Goal: Task Accomplishment & Management: Use online tool/utility

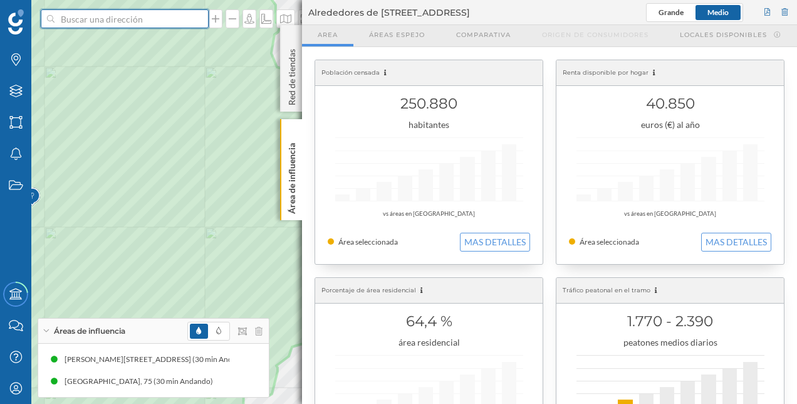
click at [93, 25] on input at bounding box center [125, 18] width 140 height 19
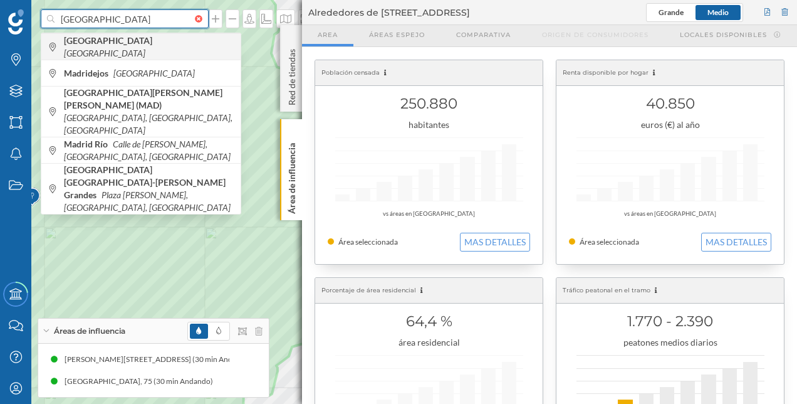
type input "[GEOGRAPHIC_DATA]"
click at [189, 58] on div "[GEOGRAPHIC_DATA] [GEOGRAPHIC_DATA]" at bounding box center [140, 46] width 199 height 26
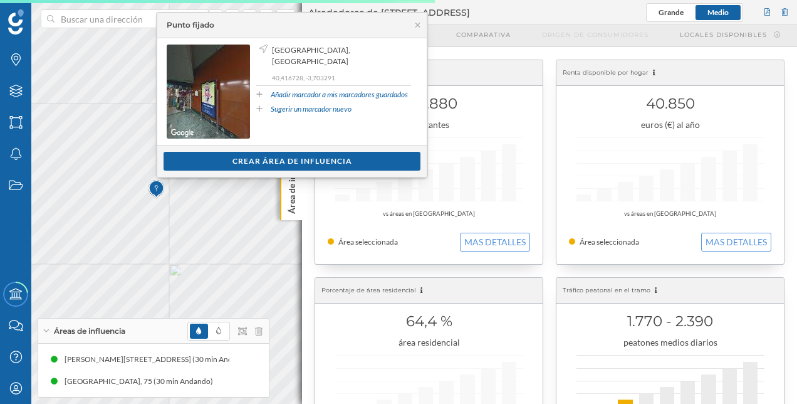
click at [305, 175] on div "Ver clientes Crear área de influencia" at bounding box center [291, 161] width 269 height 32
click at [306, 160] on div "Crear área de influencia" at bounding box center [292, 160] width 257 height 19
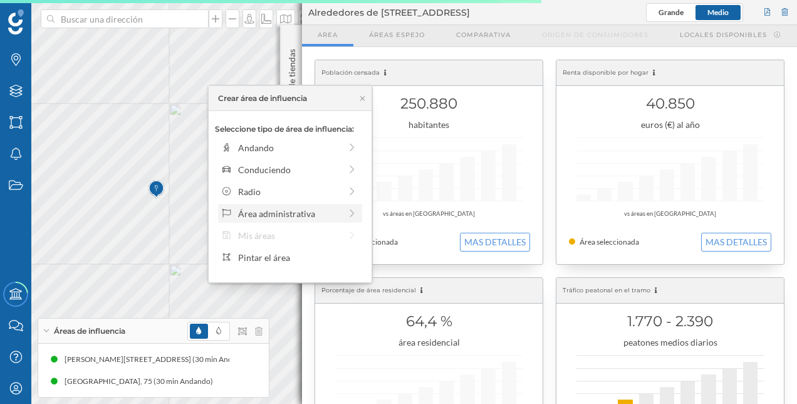
click at [331, 221] on div "Área administrativa" at bounding box center [290, 213] width 144 height 19
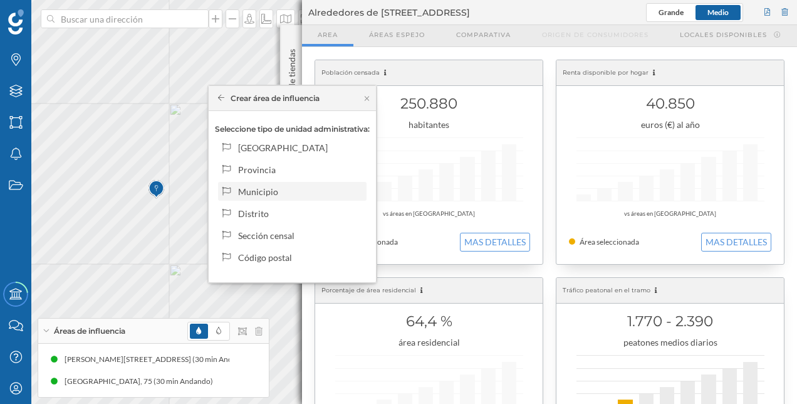
click at [340, 191] on div "Municipio" at bounding box center [299, 191] width 123 height 13
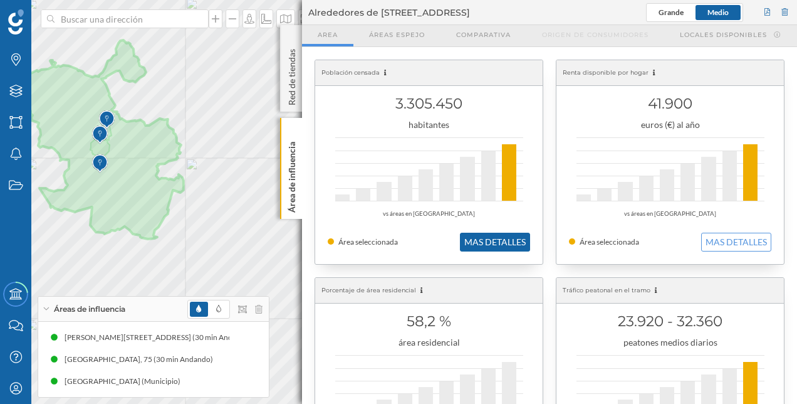
click at [504, 245] on button "MAS DETALLES" at bounding box center [495, 242] width 70 height 19
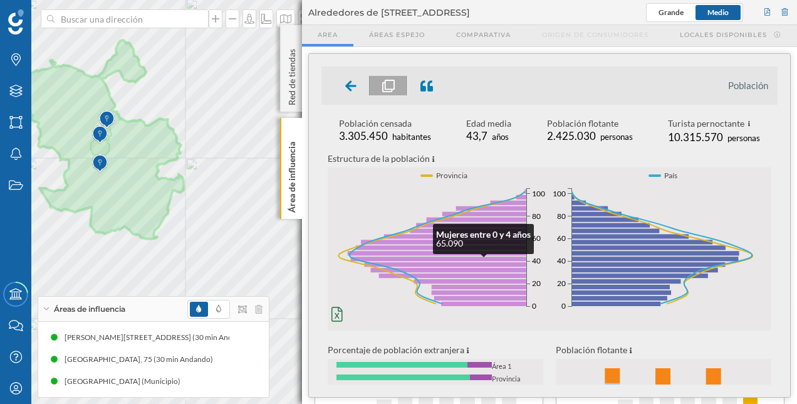
scroll to position [125, 0]
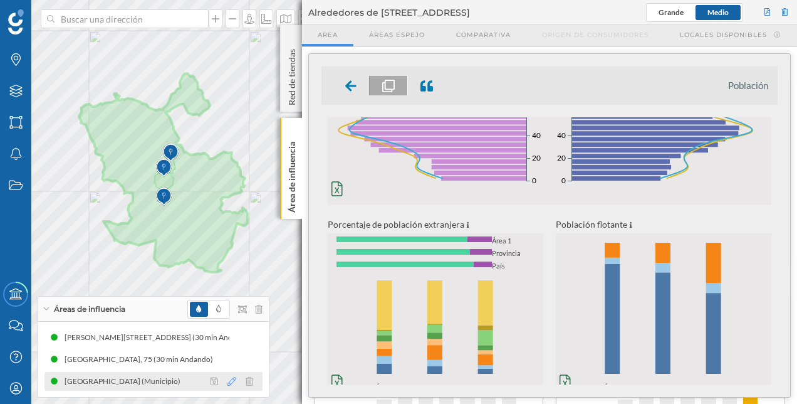
click at [233, 384] on icon at bounding box center [231, 381] width 9 height 9
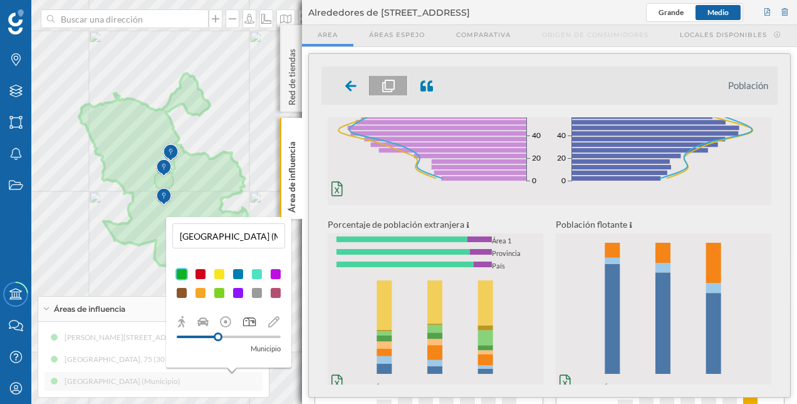
click at [259, 348] on p "Municipio" at bounding box center [266, 348] width 30 height 13
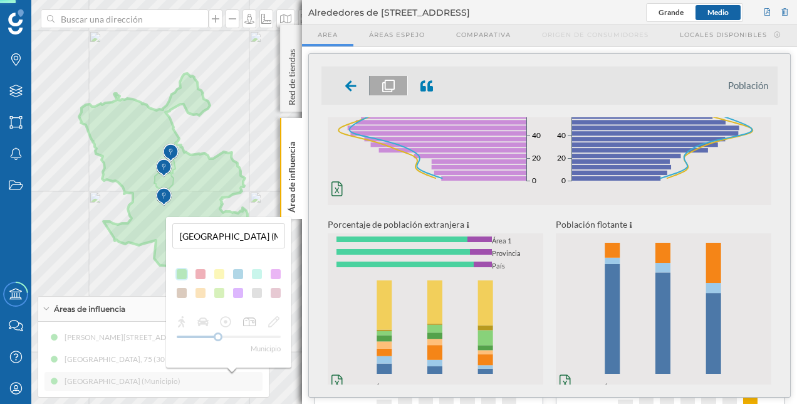
click at [271, 352] on div "Municipio" at bounding box center [228, 334] width 113 height 39
click at [269, 351] on div "Municipio" at bounding box center [228, 334] width 113 height 39
click at [267, 356] on div "[GEOGRAPHIC_DATA] (Municipio) Municipio" at bounding box center [228, 292] width 125 height 150
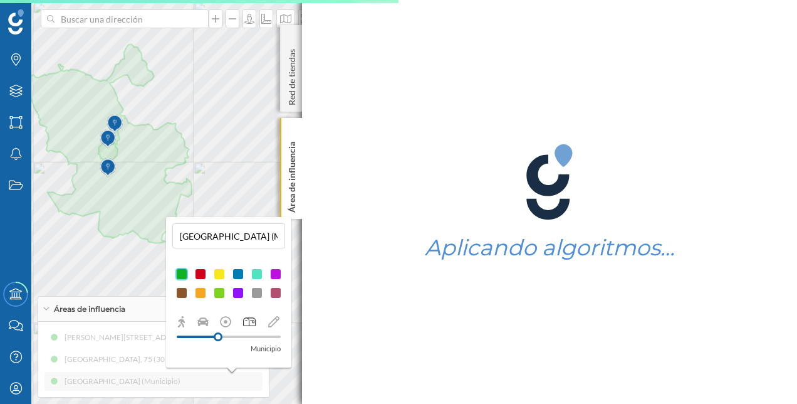
click at [191, 363] on div "[GEOGRAPHIC_DATA] (Municipio) Municipio" at bounding box center [228, 292] width 125 height 150
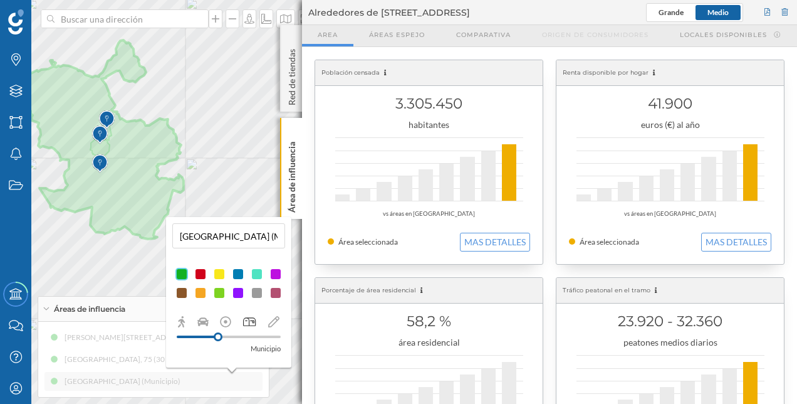
click at [107, 315] on div "Áreas de influencia" at bounding box center [153, 308] width 231 height 25
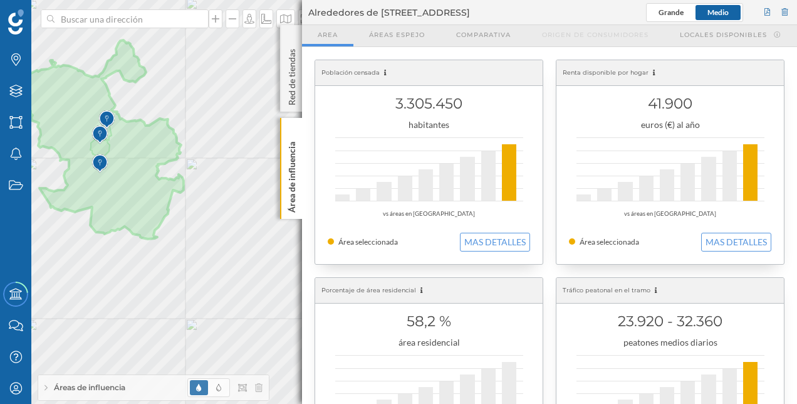
click at [80, 387] on span "Áreas de influencia" at bounding box center [89, 387] width 71 height 11
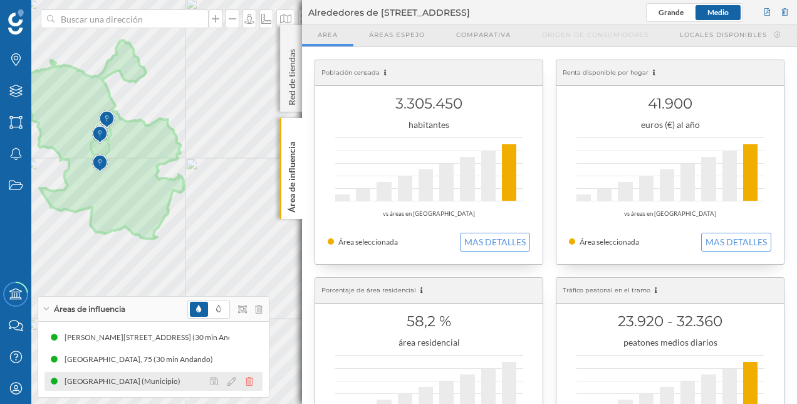
click at [249, 379] on icon at bounding box center [250, 381] width 8 height 9
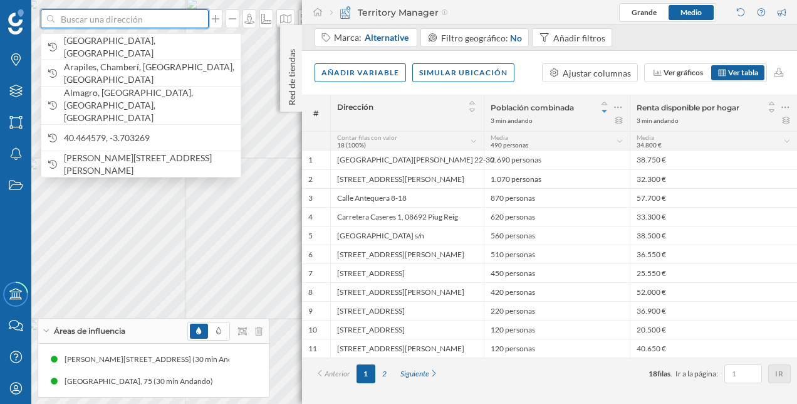
click at [126, 23] on input at bounding box center [125, 18] width 140 height 19
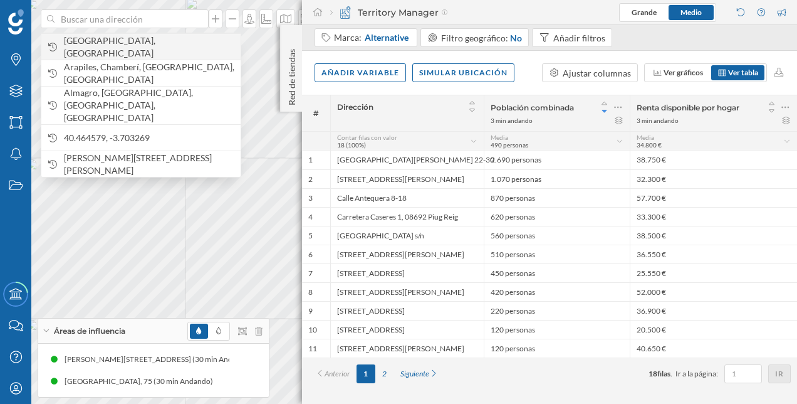
click at [132, 41] on span "[GEOGRAPHIC_DATA], [GEOGRAPHIC_DATA]" at bounding box center [149, 46] width 170 height 25
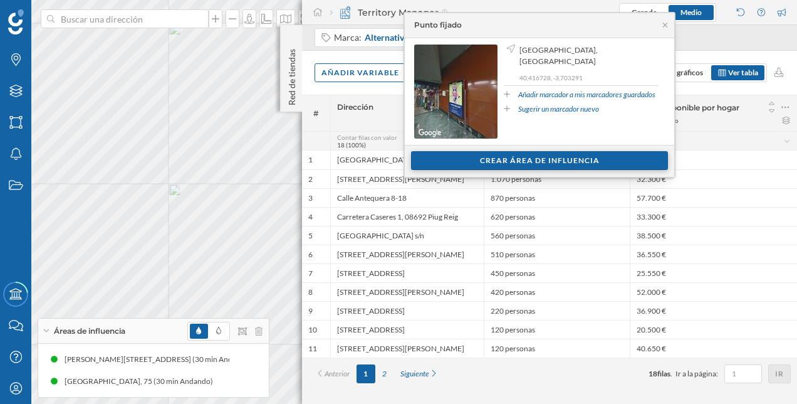
click at [582, 168] on div "Crear área de influencia" at bounding box center [539, 160] width 257 height 19
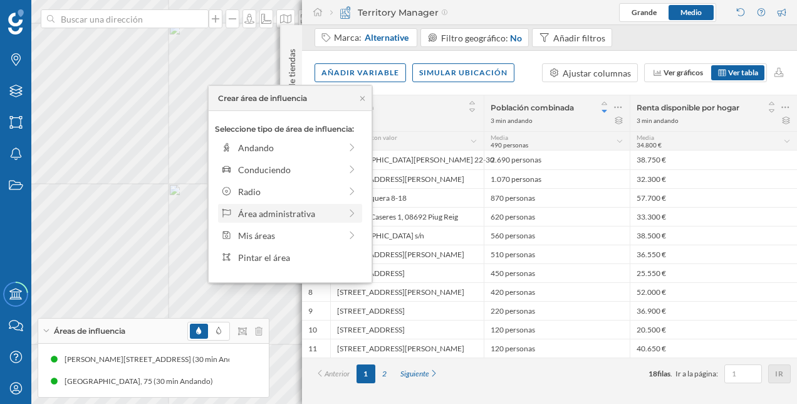
click at [317, 215] on div "Área administrativa" at bounding box center [289, 213] width 102 height 13
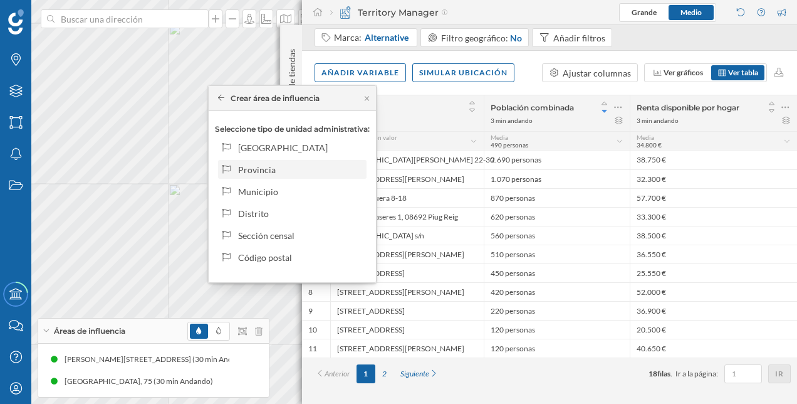
click at [332, 169] on div "Provincia" at bounding box center [299, 169] width 123 height 13
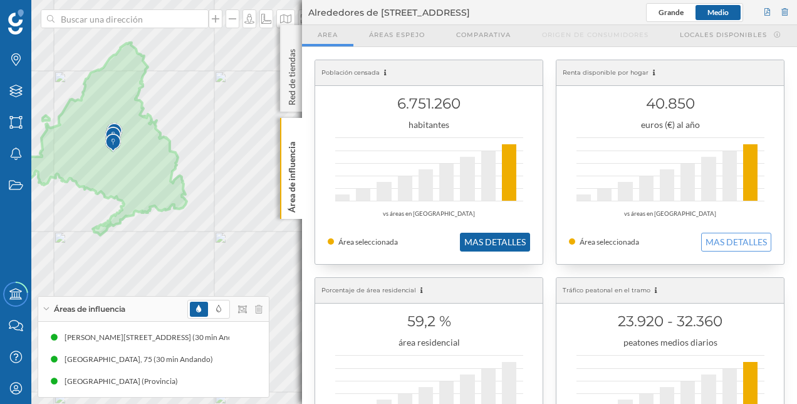
click at [471, 237] on button "MAS DETALLES" at bounding box center [495, 242] width 70 height 19
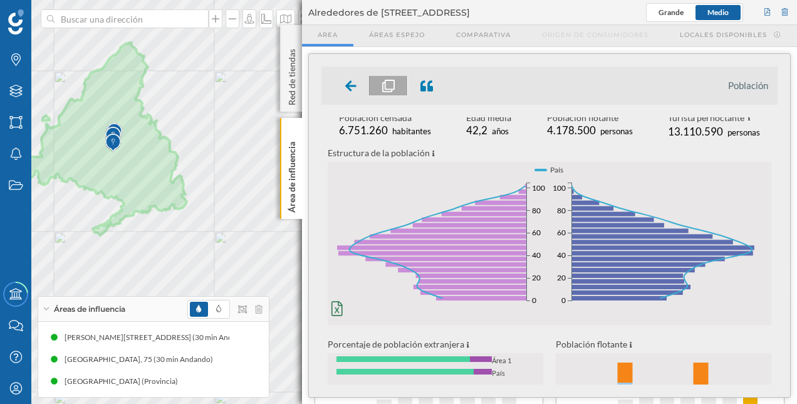
scroll to position [0, 0]
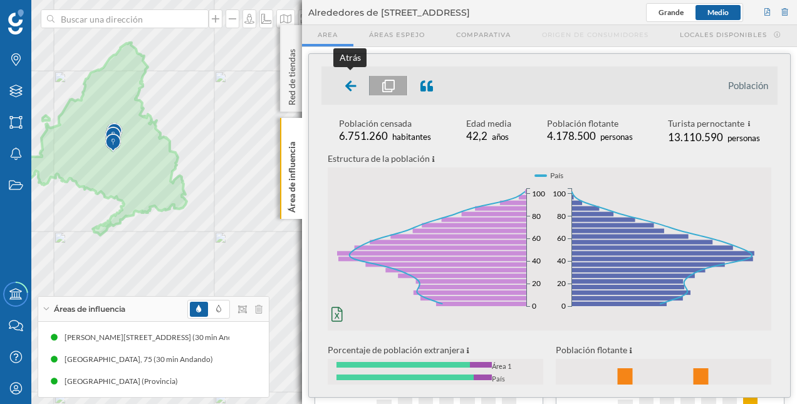
click at [340, 84] on div at bounding box center [351, 85] width 37 height 19
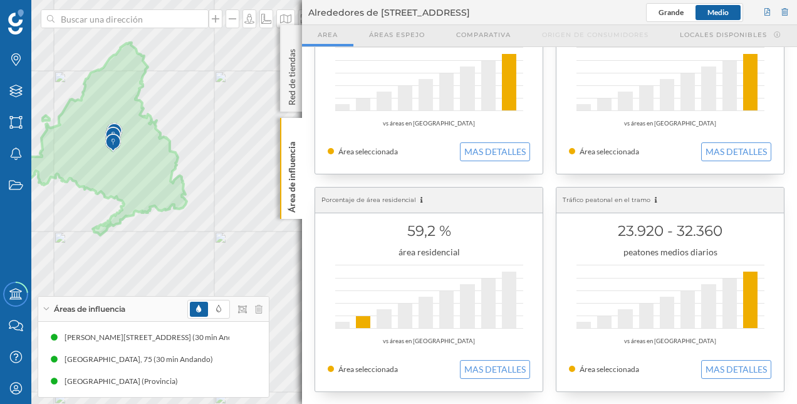
scroll to position [125, 0]
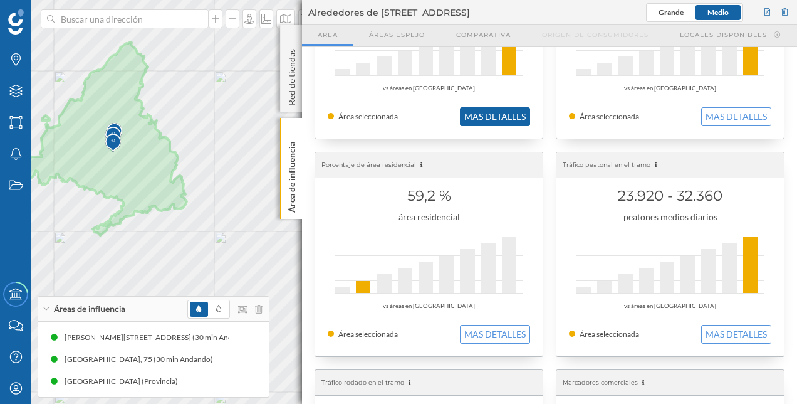
click at [474, 118] on button "MAS DETALLES" at bounding box center [495, 116] width 70 height 19
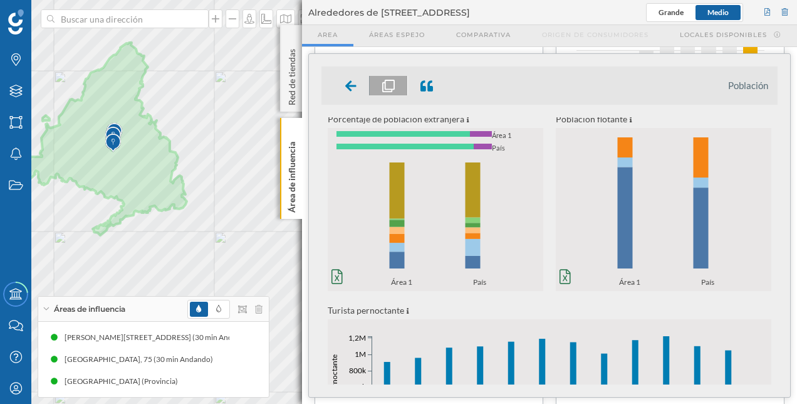
scroll to position [188, 0]
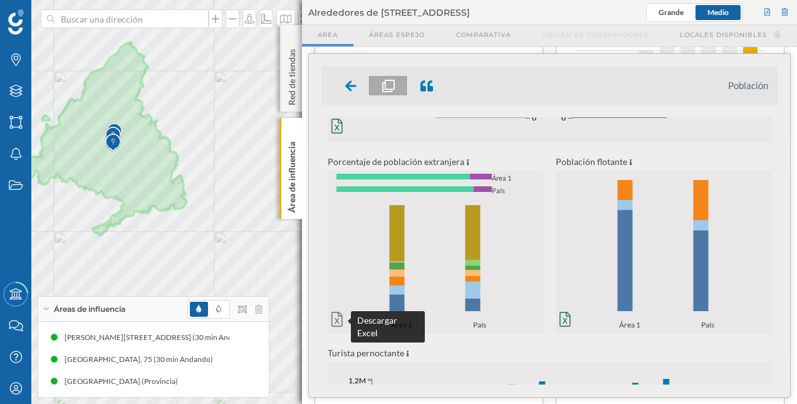
click at [336, 317] on icon at bounding box center [337, 318] width 11 height 15
